Goal: Task Accomplishment & Management: Manage account settings

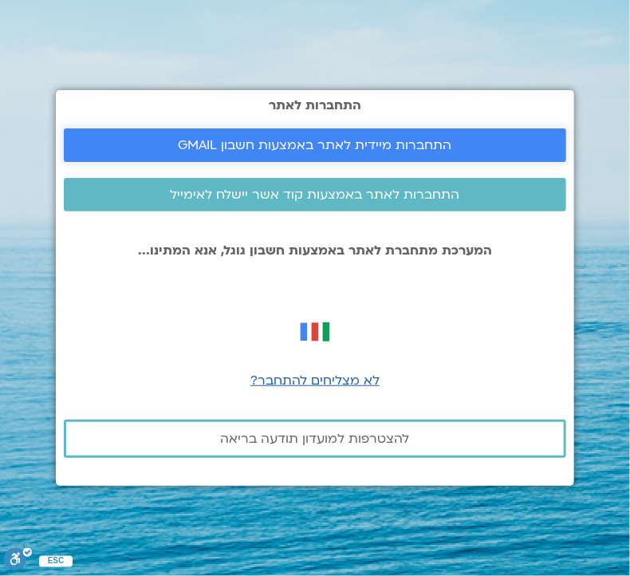
click at [364, 148] on span "התחברות מיידית לאתר באמצעות חשבון GMAIL" at bounding box center [315, 145] width 273 height 14
click at [332, 142] on span "התחברות מיידית לאתר באמצעות חשבון GMAIL" at bounding box center [315, 145] width 273 height 14
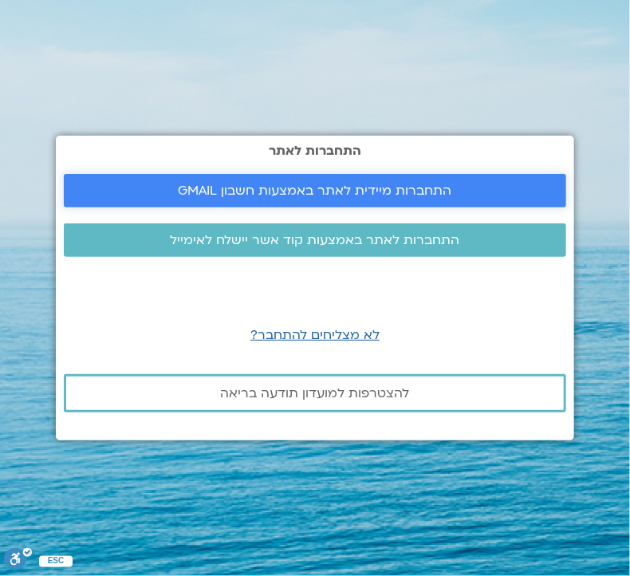
click at [408, 185] on span "התחברות מיידית לאתר באמצעות חשבון GMAIL" at bounding box center [315, 190] width 273 height 14
